Goal: Communication & Community: Answer question/provide support

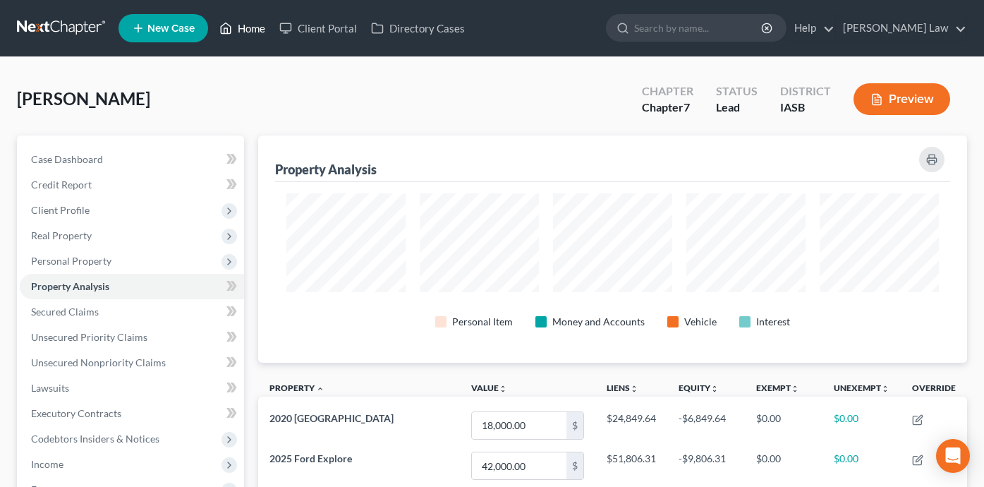
click at [252, 35] on link "Home" at bounding box center [242, 28] width 60 height 25
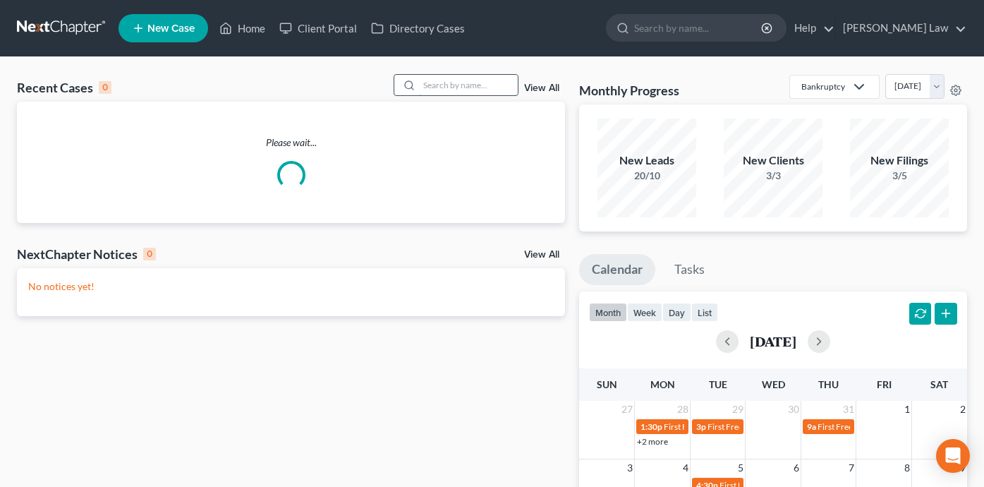
click at [468, 85] on input "search" at bounding box center [468, 85] width 99 height 20
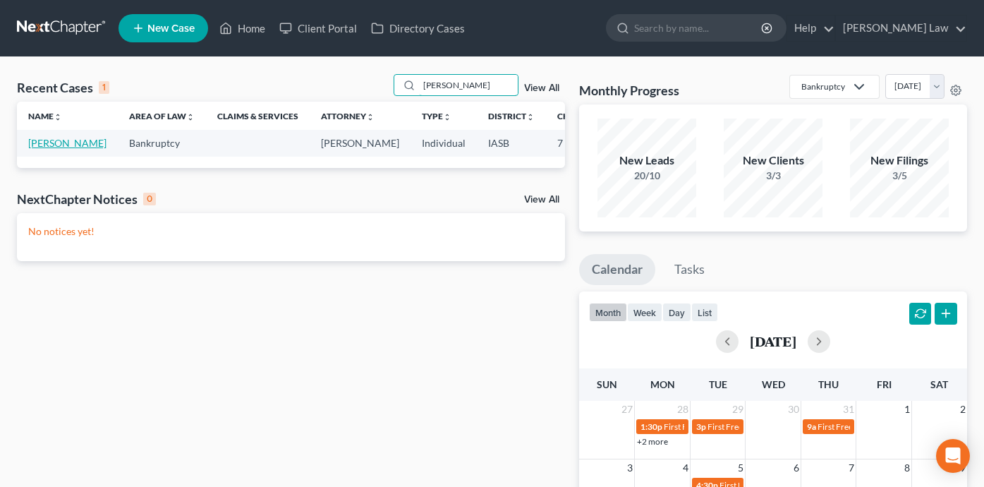
type input "[PERSON_NAME]"
click at [36, 149] on link "[PERSON_NAME]" at bounding box center [67, 143] width 78 height 12
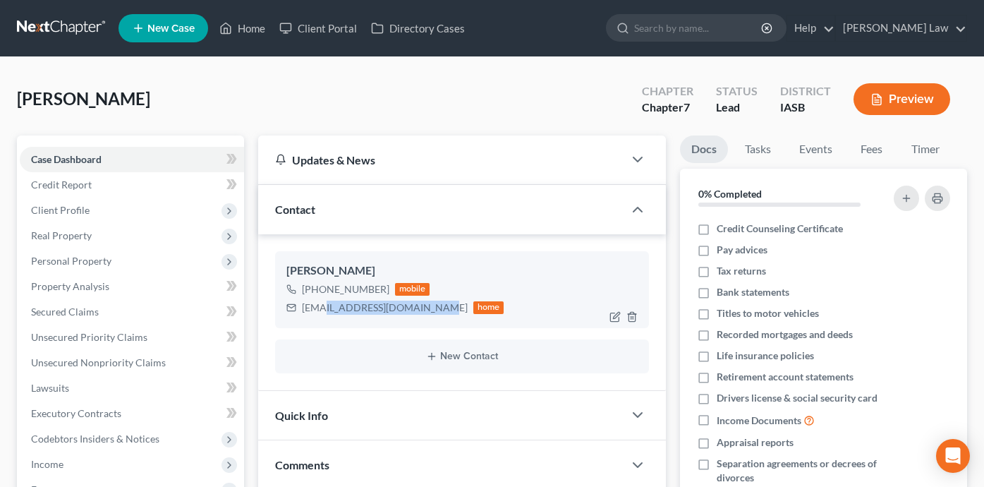
scroll to position [497, 0]
drag, startPoint x: 422, startPoint y: 311, endPoint x: 300, endPoint y: 308, distance: 122.0
click at [300, 308] on div "[EMAIL_ADDRESS][DOMAIN_NAME] home" at bounding box center [395, 307] width 218 height 18
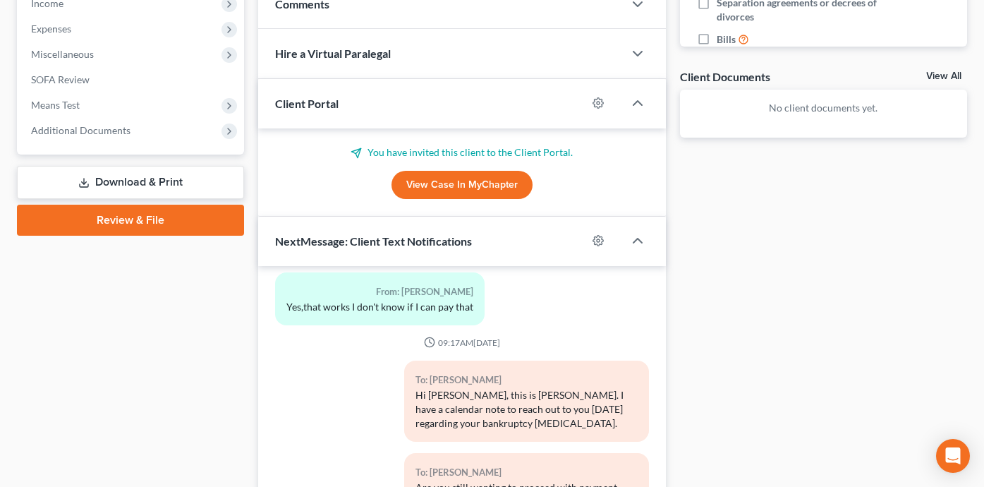
scroll to position [608, 0]
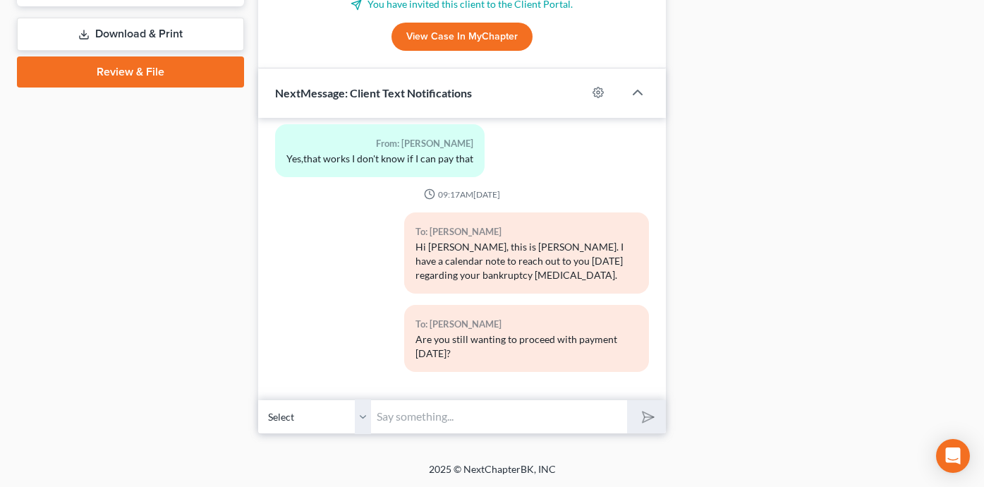
click at [471, 420] on input "text" at bounding box center [499, 416] width 256 height 35
type input "[PERSON_NAME] - what is the amount you are wanting to pay [DATE] towards your b…"
click at [627, 400] on button "submit" at bounding box center [646, 416] width 39 height 33
